Goal: Task Accomplishment & Management: Manage account settings

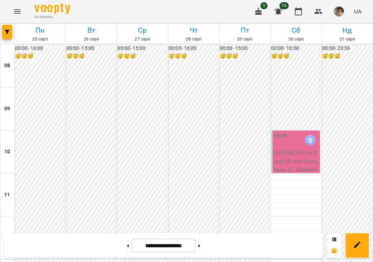
scroll to position [452, 0]
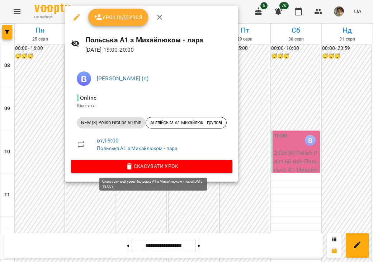
click at [163, 168] on span "Скасувати Урок" at bounding box center [152, 166] width 150 height 9
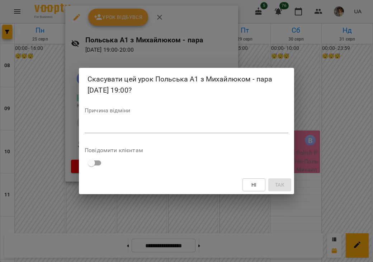
click at [198, 126] on textarea at bounding box center [187, 127] width 204 height 7
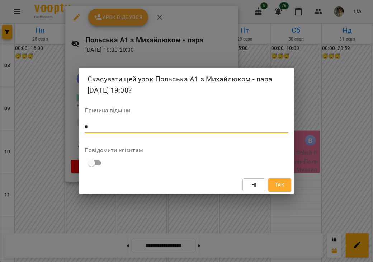
type textarea "*"
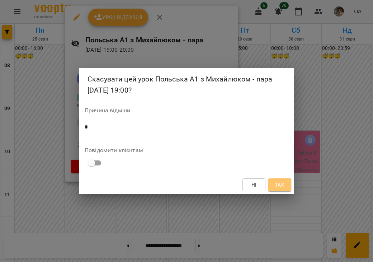
click at [284, 188] on span "Так" at bounding box center [279, 184] width 9 height 9
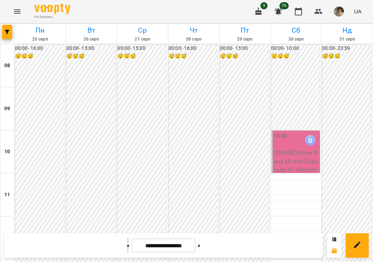
click at [127, 247] on button at bounding box center [128, 245] width 2 height 16
type input "**********"
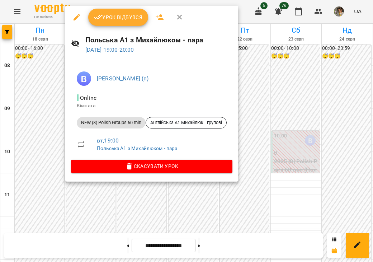
click at [52, 95] on div at bounding box center [186, 131] width 373 height 262
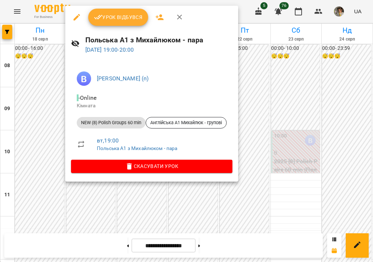
click at [78, 15] on icon "button" at bounding box center [76, 17] width 6 height 6
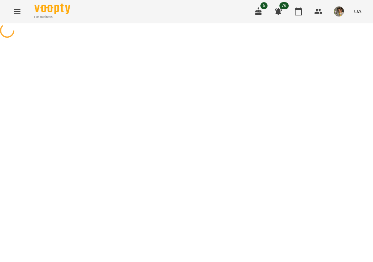
select select "**********"
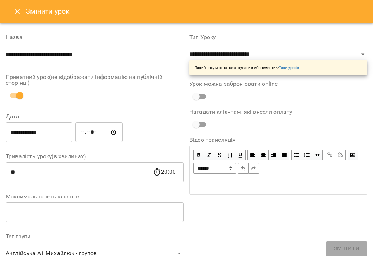
click at [17, 9] on icon "Close" at bounding box center [17, 11] width 9 height 9
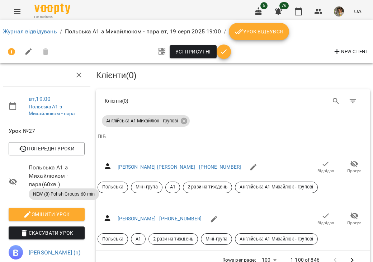
click at [253, 38] on button "Урок відбувся" at bounding box center [259, 31] width 60 height 17
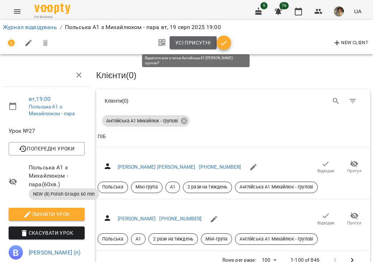
click at [189, 46] on span "Усі присутні" at bounding box center [192, 42] width 35 height 9
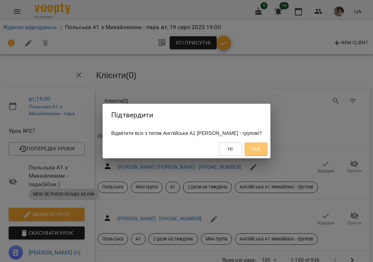
click at [254, 151] on span "Так" at bounding box center [255, 148] width 9 height 9
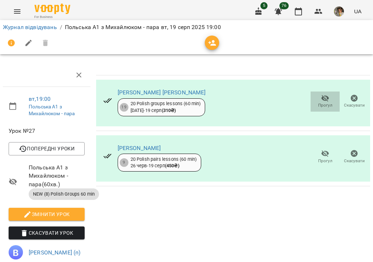
click at [318, 102] on span "Прогул" at bounding box center [325, 105] width 14 height 6
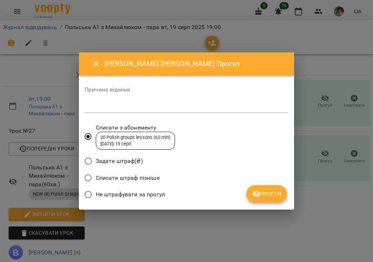
click at [112, 192] on span "Не штрафувати за прогул" at bounding box center [130, 194] width 69 height 9
click at [262, 196] on span "Прогул" at bounding box center [266, 193] width 29 height 9
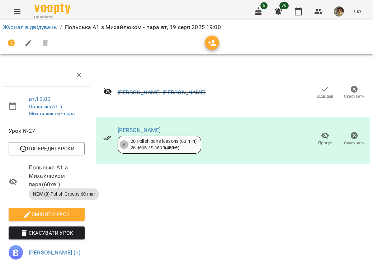
click at [321, 137] on icon "button" at bounding box center [325, 135] width 8 height 7
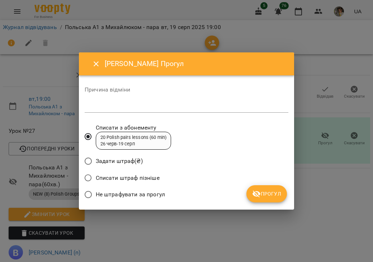
click at [133, 196] on span "Не штрафувати за прогул" at bounding box center [130, 194] width 69 height 9
click at [259, 195] on icon "submit" at bounding box center [256, 193] width 9 height 9
